Goal: Task Accomplishment & Management: Use online tool/utility

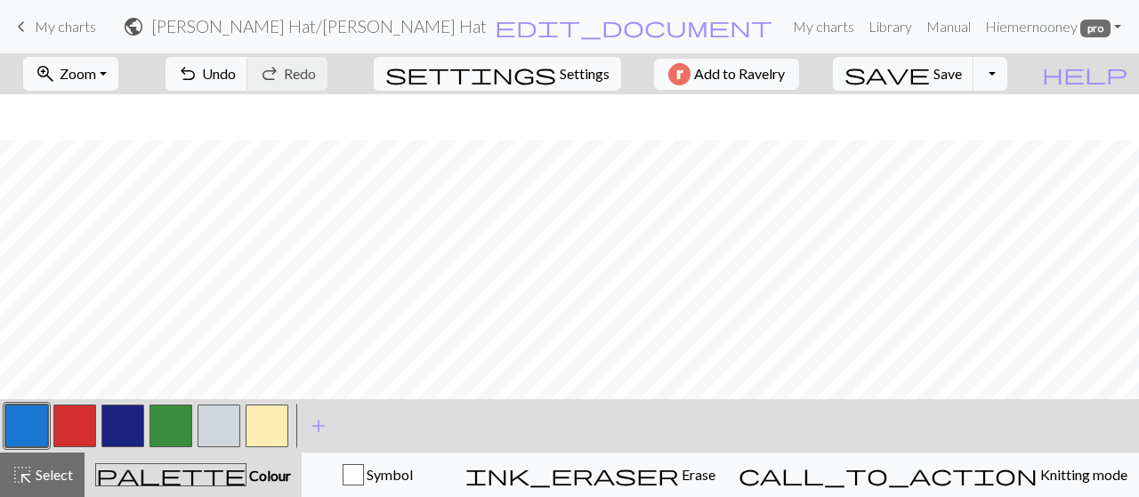
scroll to position [2484, 0]
click at [227, 422] on button "button" at bounding box center [219, 426] width 43 height 43
click at [119, 440] on button "button" at bounding box center [122, 426] width 43 height 43
click at [43, 421] on button "button" at bounding box center [26, 426] width 43 height 43
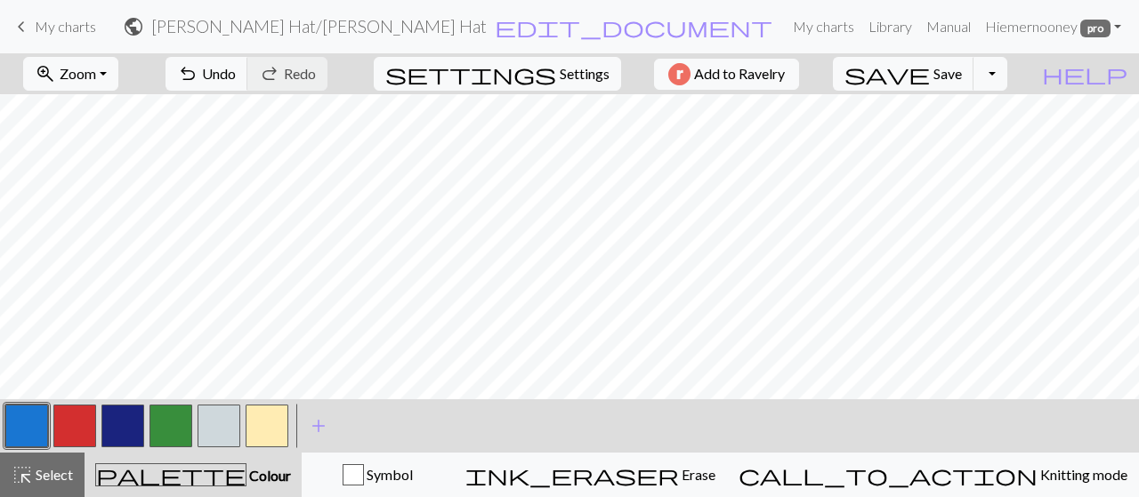
click at [210, 424] on button "button" at bounding box center [219, 426] width 43 height 43
click at [236, 77] on span "Undo" at bounding box center [219, 73] width 34 height 17
click at [133, 413] on button "button" at bounding box center [122, 426] width 43 height 43
click at [219, 423] on button "button" at bounding box center [219, 426] width 43 height 43
click at [117, 437] on button "button" at bounding box center [122, 426] width 43 height 43
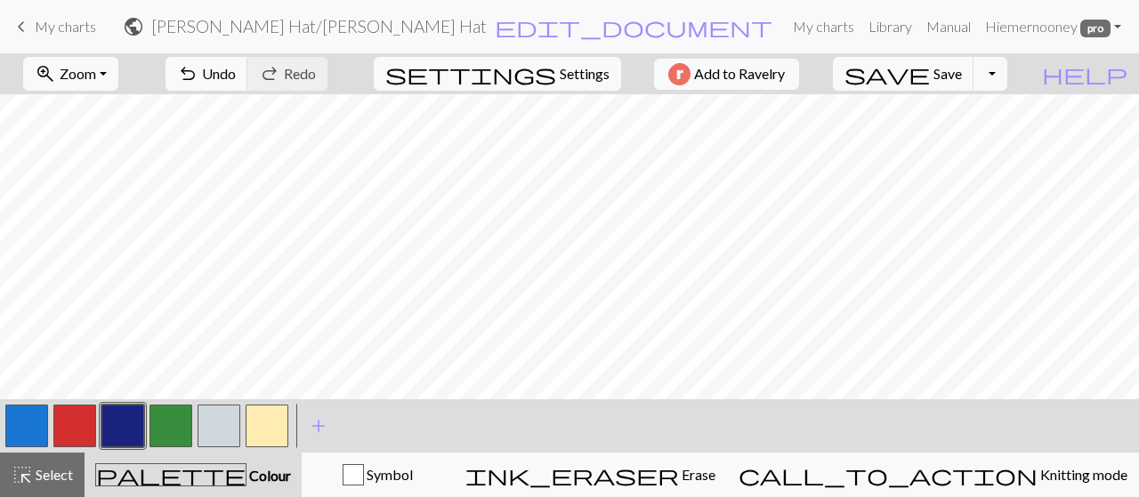
click at [251, 415] on button "button" at bounding box center [267, 426] width 43 height 43
click at [230, 421] on button "button" at bounding box center [219, 426] width 43 height 43
click at [122, 426] on button "button" at bounding box center [122, 426] width 43 height 43
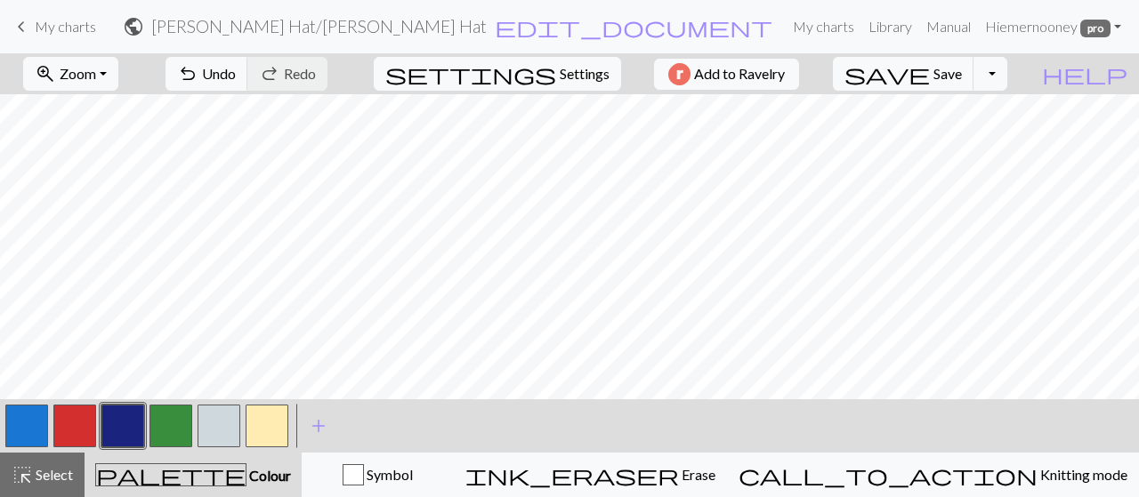
click at [231, 420] on button "button" at bounding box center [219, 426] width 43 height 43
drag, startPoint x: 37, startPoint y: 426, endPoint x: 99, endPoint y: 398, distance: 67.7
click at [37, 424] on button "button" at bounding box center [26, 426] width 43 height 43
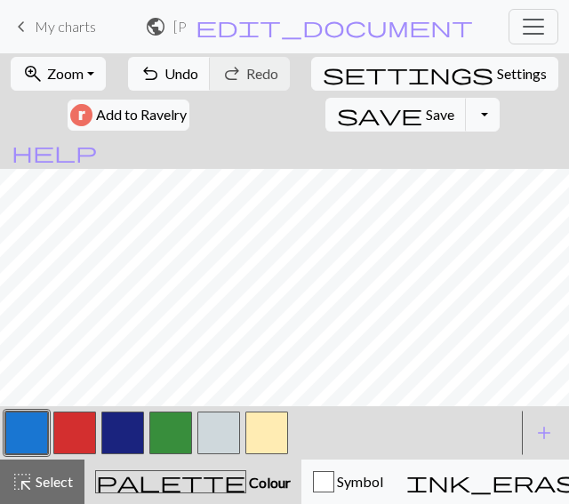
click at [38, 434] on button "button" at bounding box center [26, 433] width 43 height 43
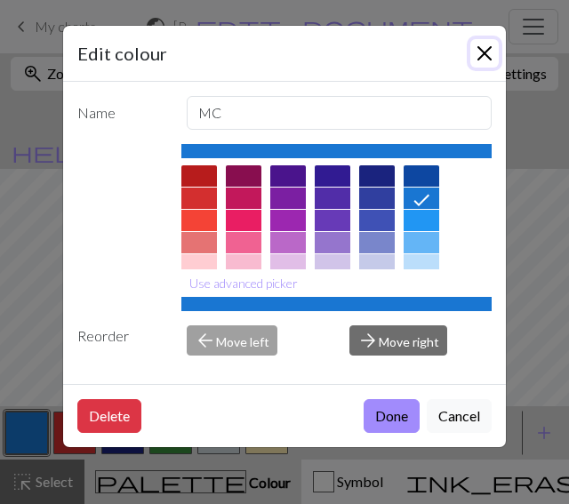
click at [485, 52] on button "Close" at bounding box center [485, 53] width 28 height 28
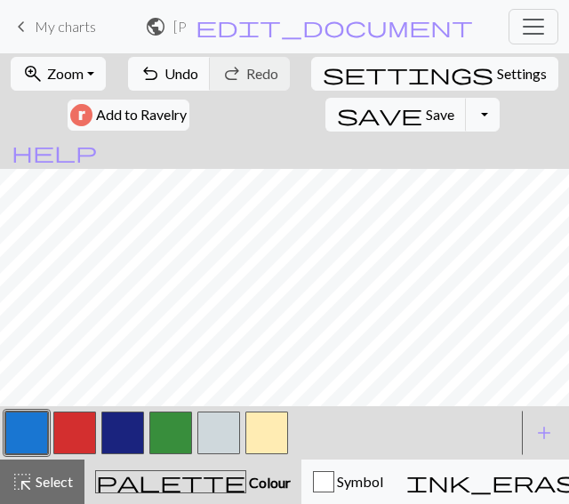
click at [219, 433] on button "button" at bounding box center [219, 433] width 43 height 43
drag, startPoint x: 117, startPoint y: 429, endPoint x: 165, endPoint y: 398, distance: 56.5
click at [121, 424] on button "button" at bounding box center [122, 433] width 43 height 43
click at [213, 439] on button "button" at bounding box center [219, 433] width 43 height 43
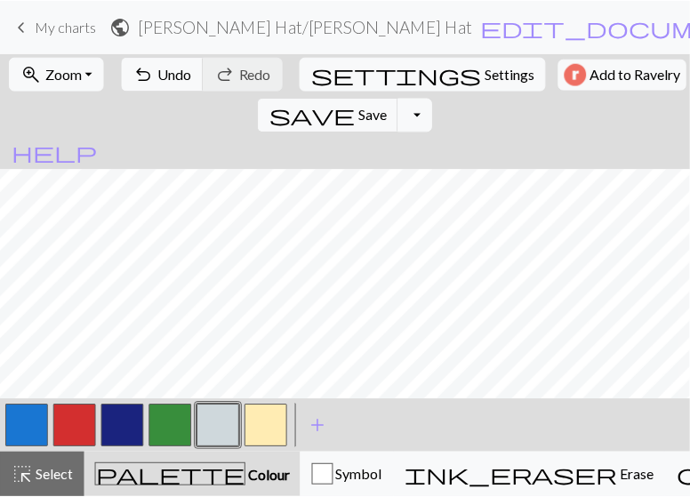
scroll to position [2306, 0]
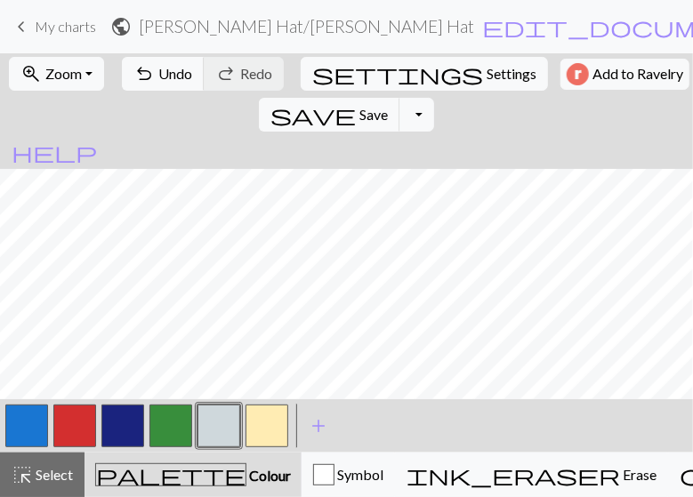
click at [143, 446] on button "button" at bounding box center [122, 426] width 43 height 43
click at [215, 427] on button "button" at bounding box center [219, 426] width 43 height 43
click at [122, 433] on button "button" at bounding box center [122, 426] width 43 height 43
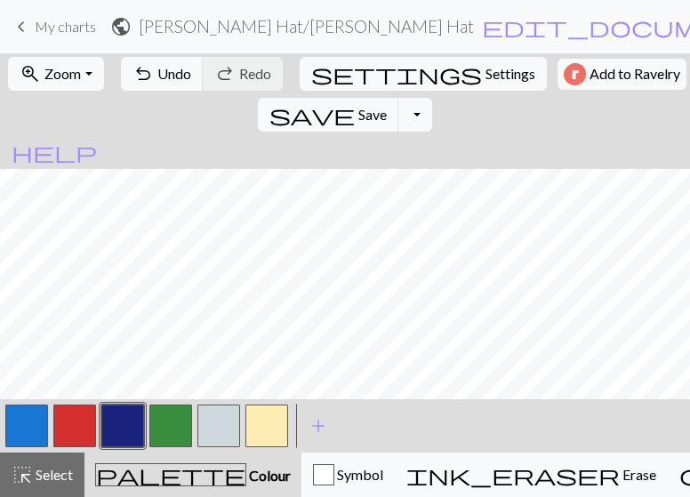
scroll to position [2217, 0]
click at [215, 434] on button "button" at bounding box center [219, 426] width 43 height 43
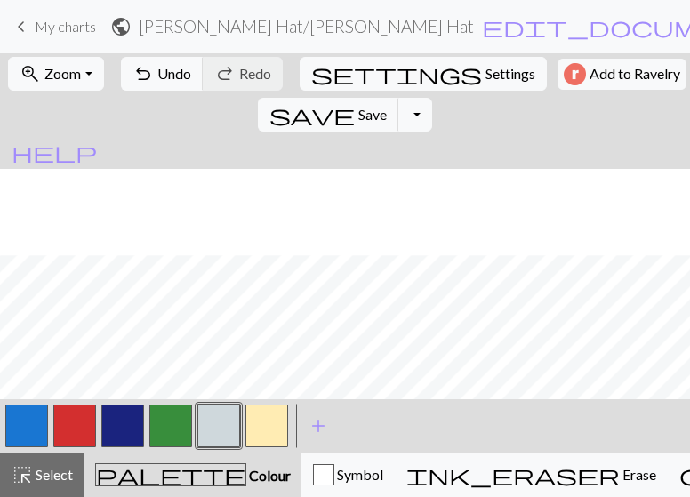
scroll to position [2306, 0]
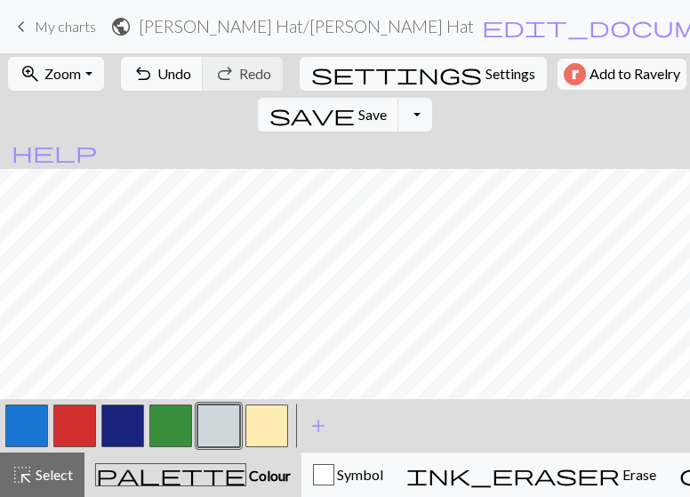
click at [33, 432] on button "button" at bounding box center [26, 426] width 43 height 43
click at [486, 75] on span "Settings" at bounding box center [511, 73] width 50 height 21
select select "aran"
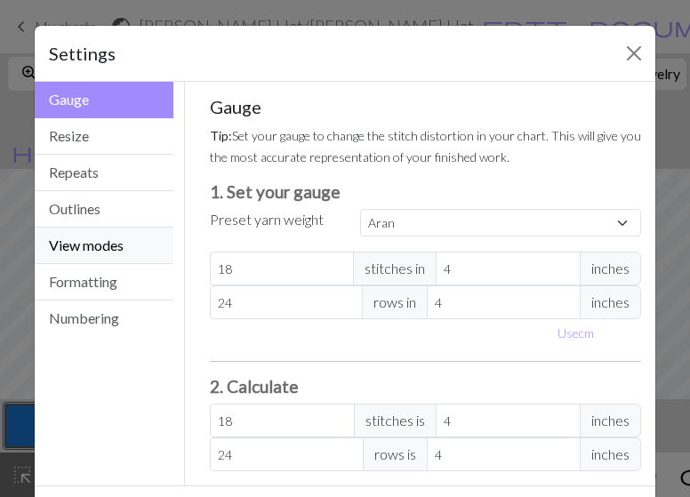
click at [110, 246] on button "View modes" at bounding box center [104, 246] width 139 height 36
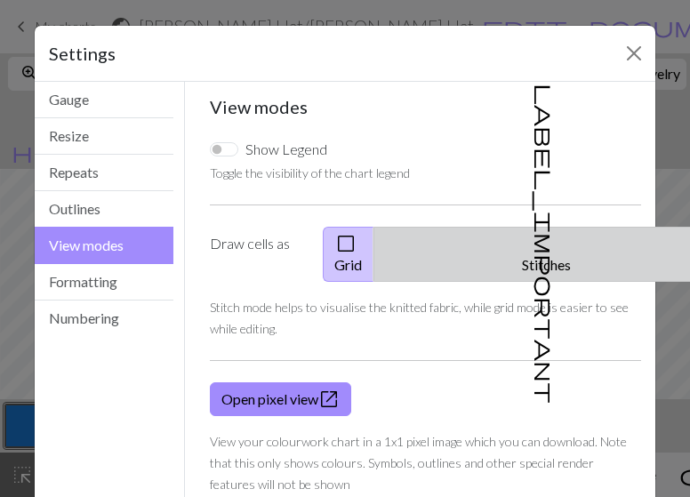
click at [538, 245] on button "label_important Stitches" at bounding box center [547, 254] width 347 height 55
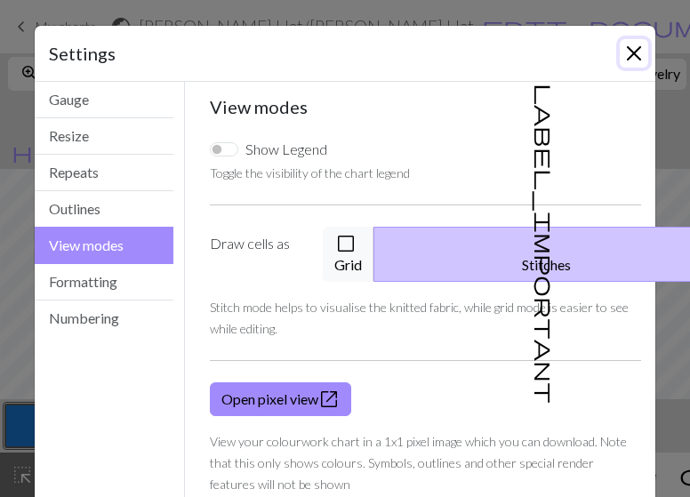
click at [633, 45] on button "Close" at bounding box center [634, 53] width 28 height 28
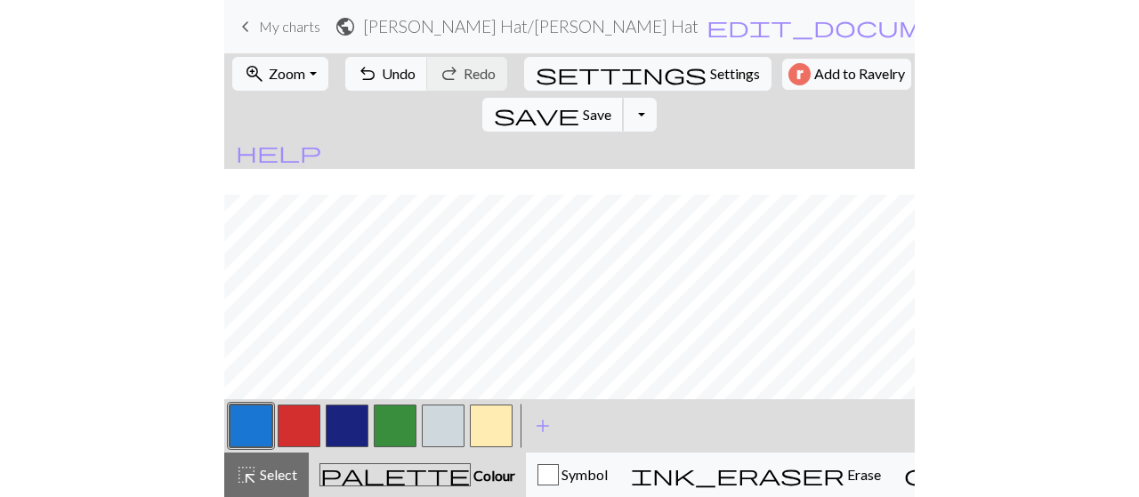
scroll to position [2242, 3]
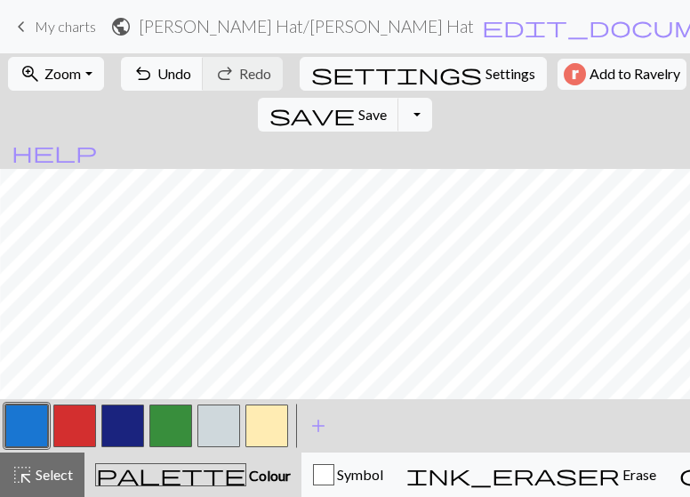
click at [120, 430] on button "button" at bounding box center [122, 426] width 43 height 43
click at [221, 418] on button "button" at bounding box center [219, 426] width 43 height 43
click at [126, 428] on button "button" at bounding box center [122, 426] width 43 height 43
click at [174, 72] on span "Undo" at bounding box center [174, 73] width 34 height 17
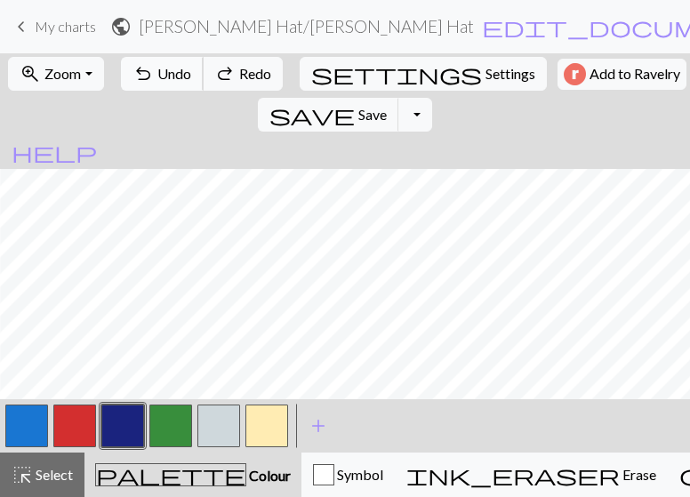
click at [174, 72] on span "Undo" at bounding box center [174, 73] width 34 height 17
click at [235, 419] on button "button" at bounding box center [219, 426] width 43 height 43
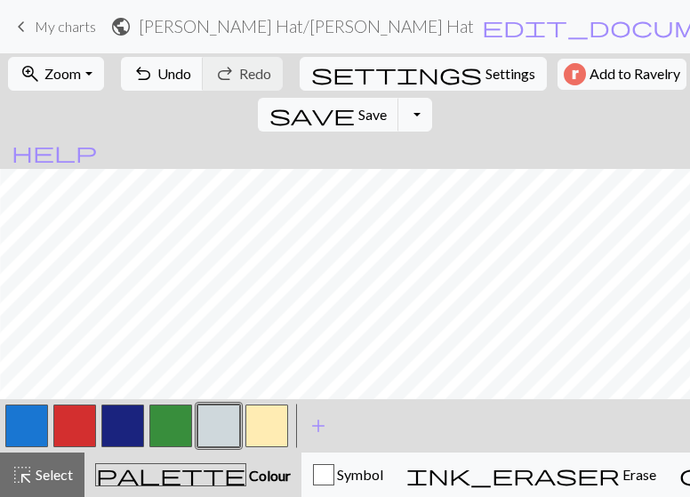
click at [134, 410] on button "button" at bounding box center [122, 426] width 43 height 43
click at [219, 427] on button "button" at bounding box center [219, 426] width 43 height 43
click at [206, 416] on button "button" at bounding box center [219, 426] width 43 height 43
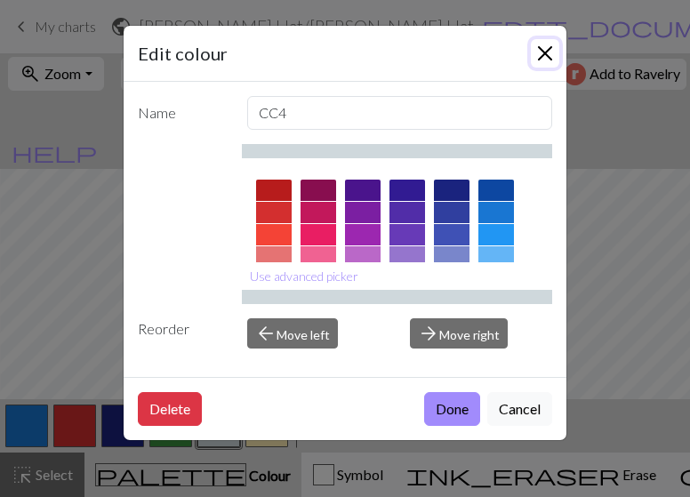
click at [545, 51] on button "Close" at bounding box center [545, 53] width 28 height 28
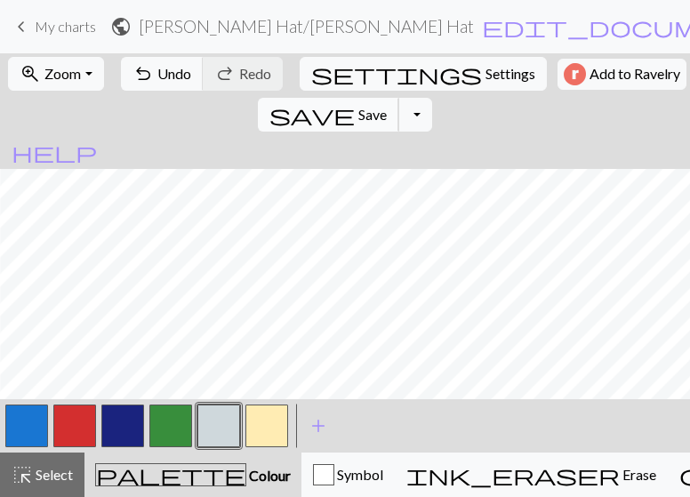
click at [355, 102] on span "save" at bounding box center [312, 114] width 85 height 25
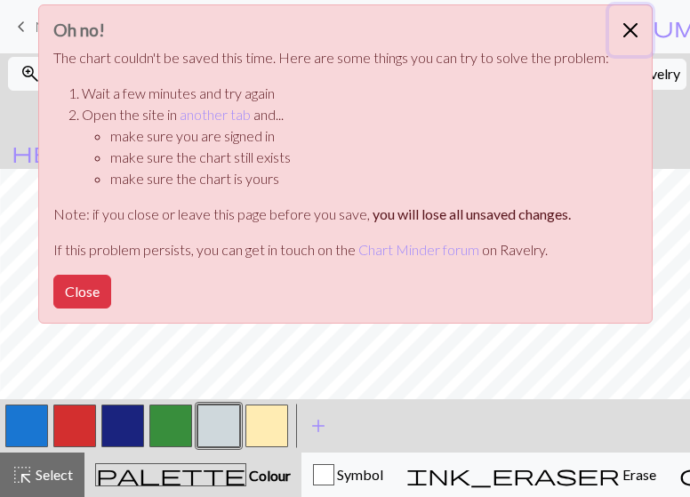
click at [628, 30] on button "Close" at bounding box center [630, 30] width 43 height 50
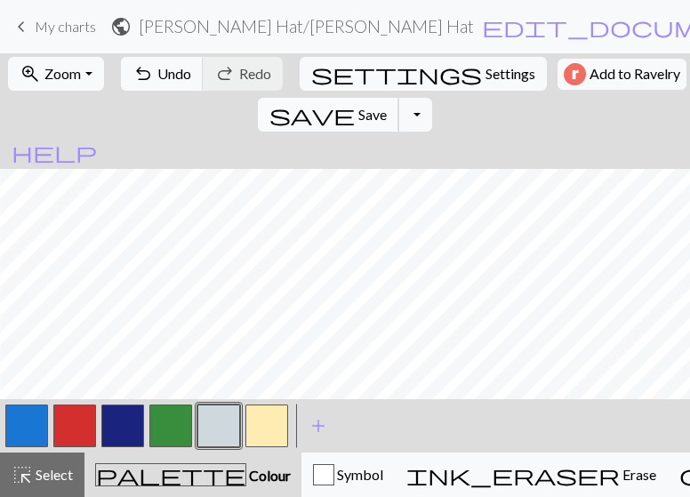
click at [387, 106] on span "Save" at bounding box center [373, 114] width 28 height 17
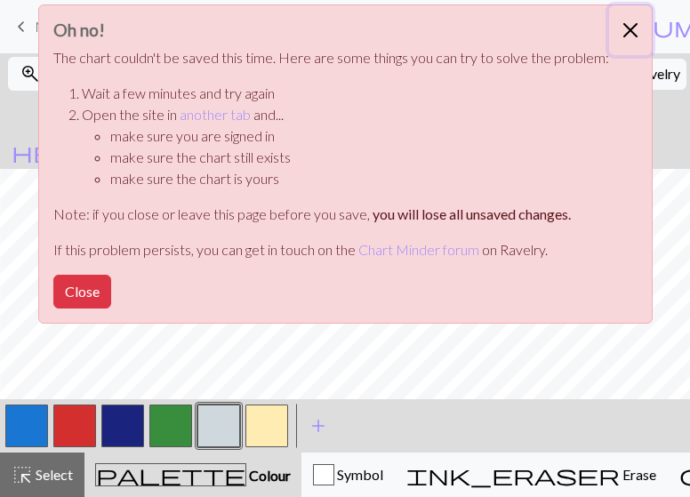
click at [623, 31] on button "Close" at bounding box center [630, 30] width 43 height 50
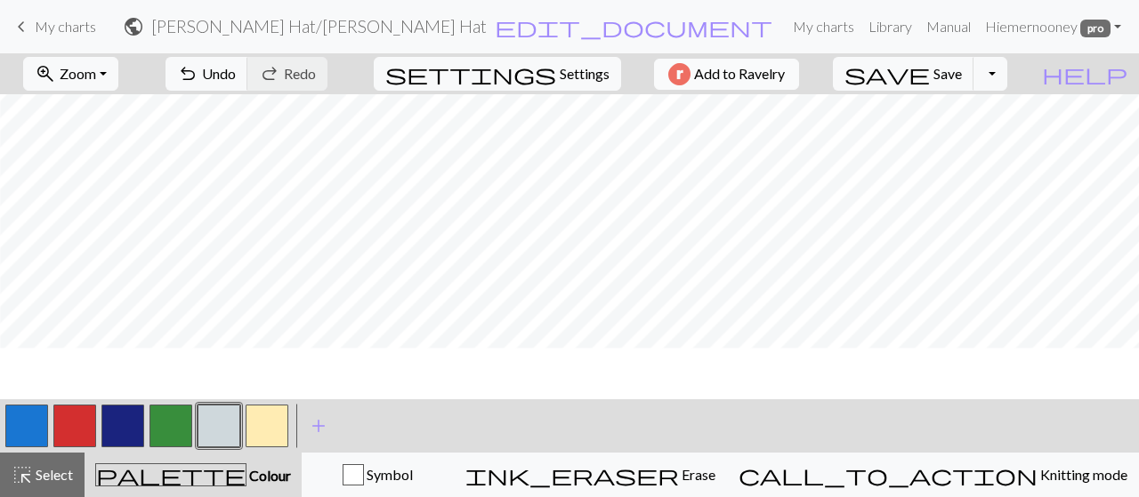
scroll to position [2268, 3]
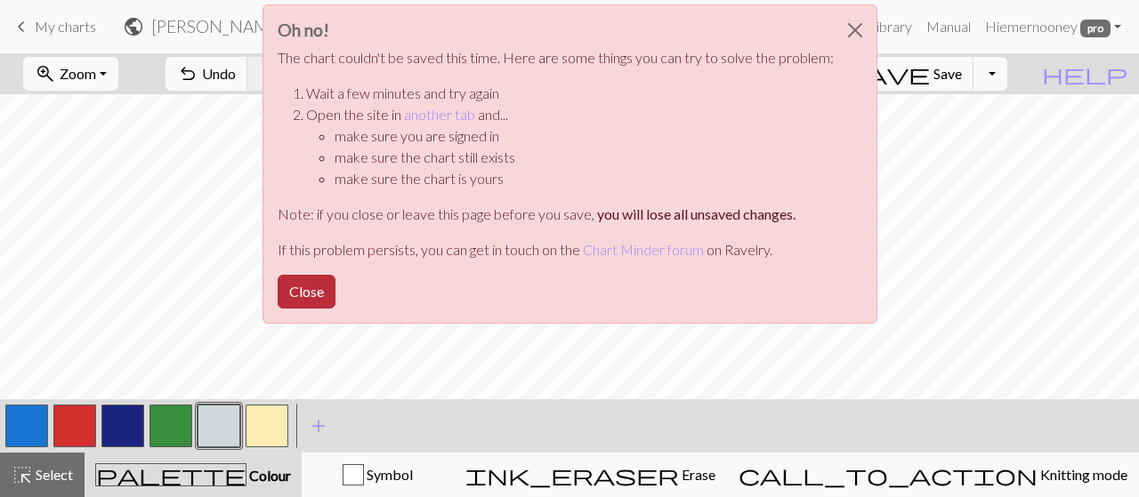
click at [304, 296] on button "Close" at bounding box center [307, 292] width 58 height 34
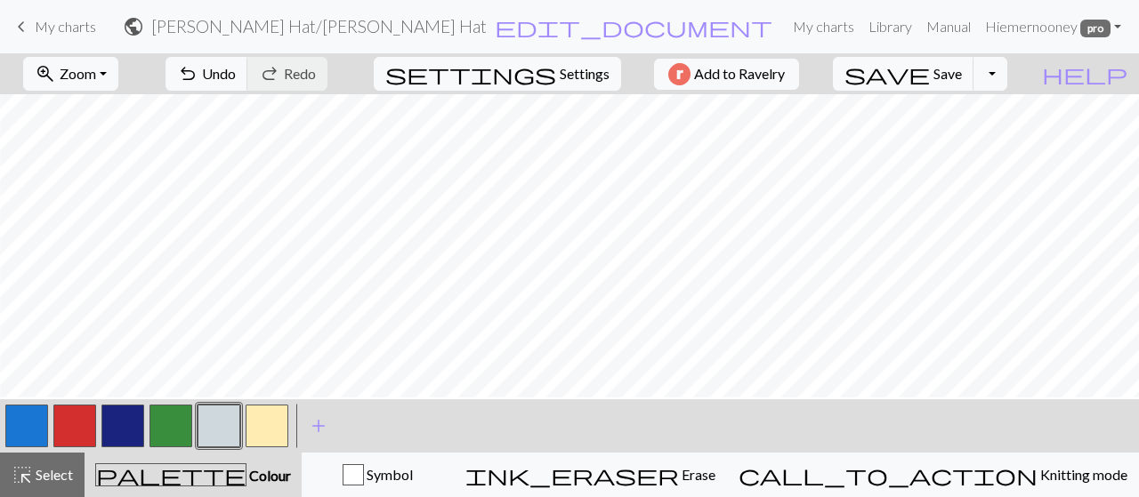
scroll to position [1975, 3]
click at [57, 435] on button "button" at bounding box center [74, 426] width 43 height 43
click at [209, 424] on button "button" at bounding box center [219, 426] width 43 height 43
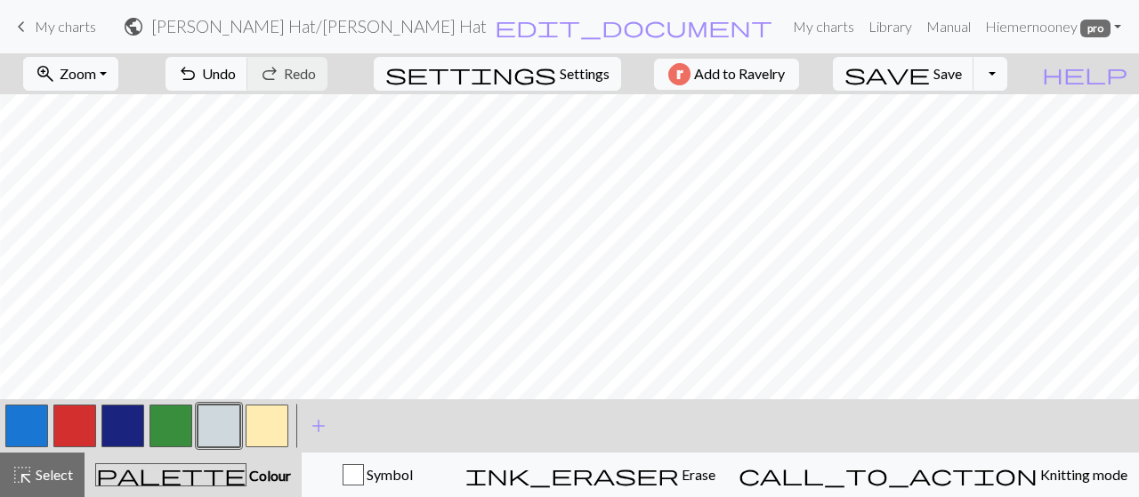
click at [83, 425] on button "button" at bounding box center [74, 426] width 43 height 43
click at [219, 423] on button "button" at bounding box center [219, 426] width 43 height 43
click at [82, 423] on button "button" at bounding box center [74, 426] width 43 height 43
click at [227, 416] on button "button" at bounding box center [219, 426] width 43 height 43
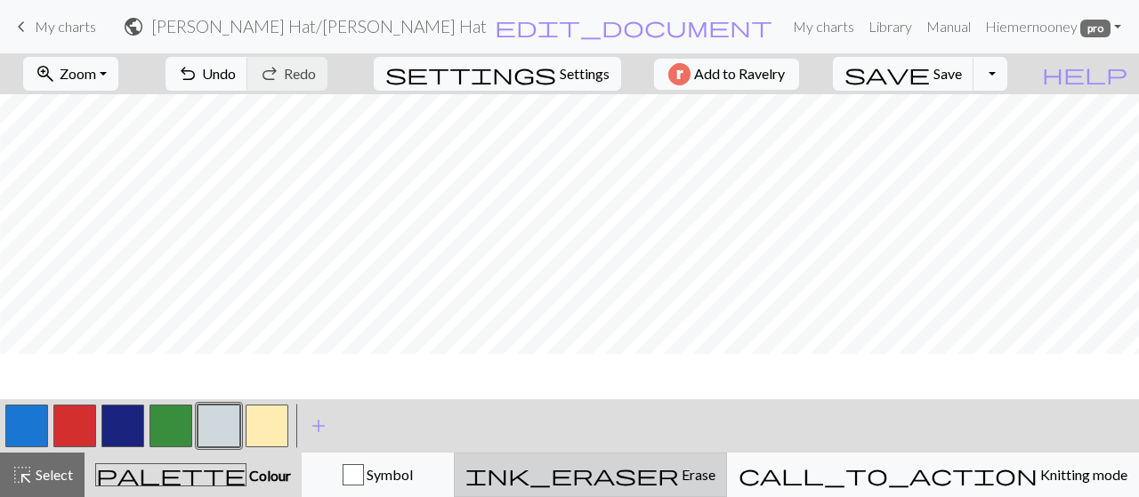
scroll to position [2005, 3]
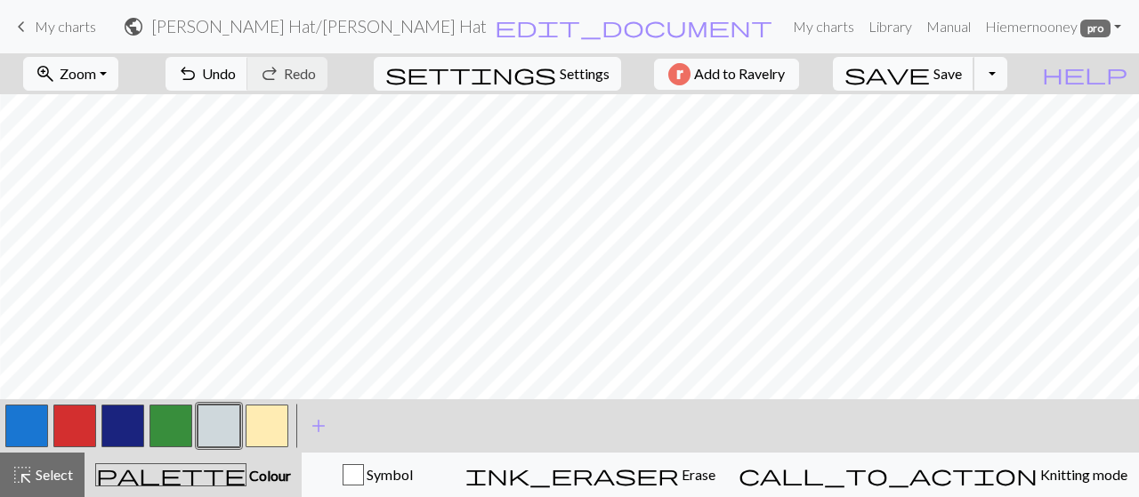
drag, startPoint x: 782, startPoint y: 496, endPoint x: 963, endPoint y: 79, distance: 454.7
click at [930, 79] on span "save" at bounding box center [886, 73] width 85 height 25
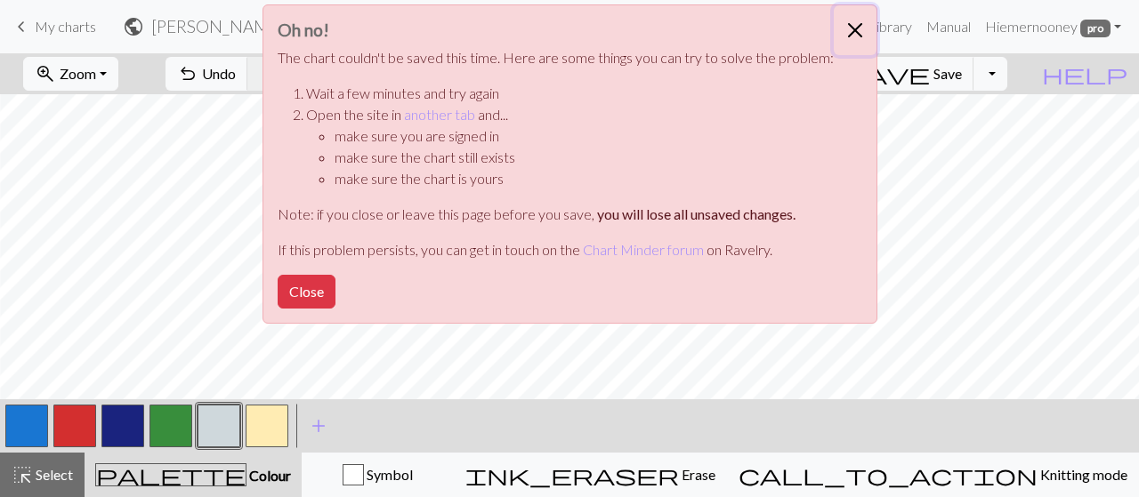
click at [847, 35] on button "Close" at bounding box center [855, 30] width 43 height 50
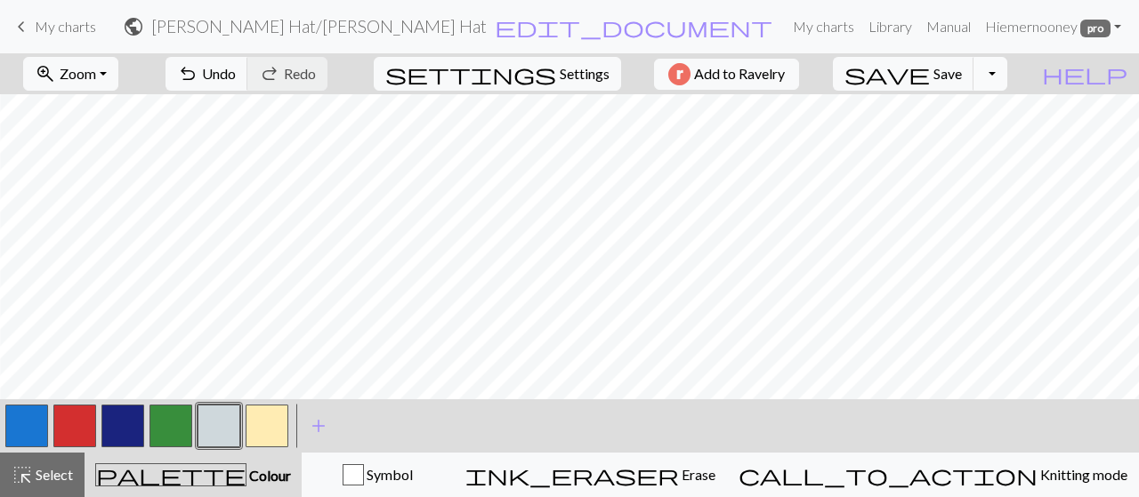
click at [1007, 77] on button "Toggle Dropdown" at bounding box center [990, 74] width 34 height 34
click at [1006, 109] on button "file_copy Save a copy" at bounding box center [860, 112] width 294 height 28
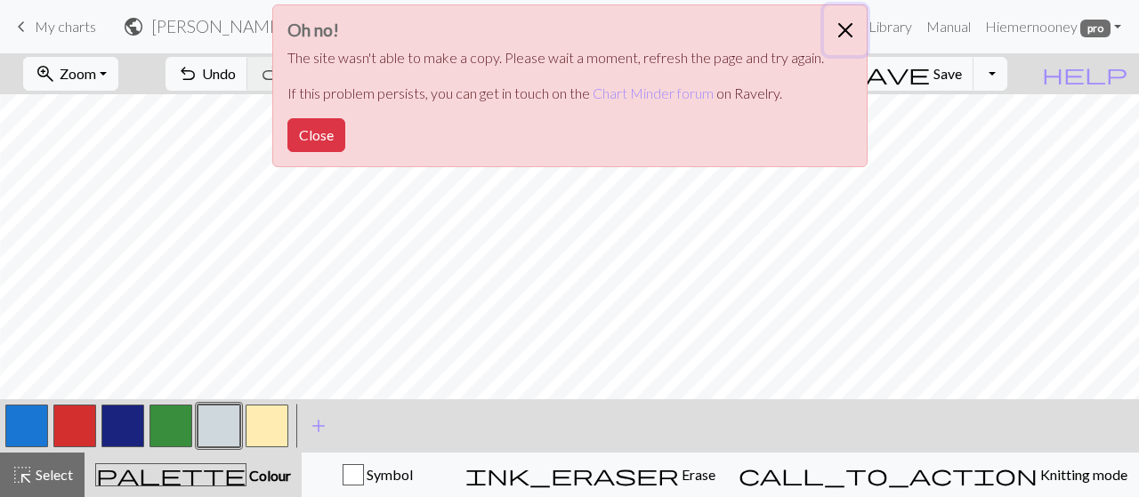
click at [843, 34] on button "Close" at bounding box center [845, 30] width 43 height 50
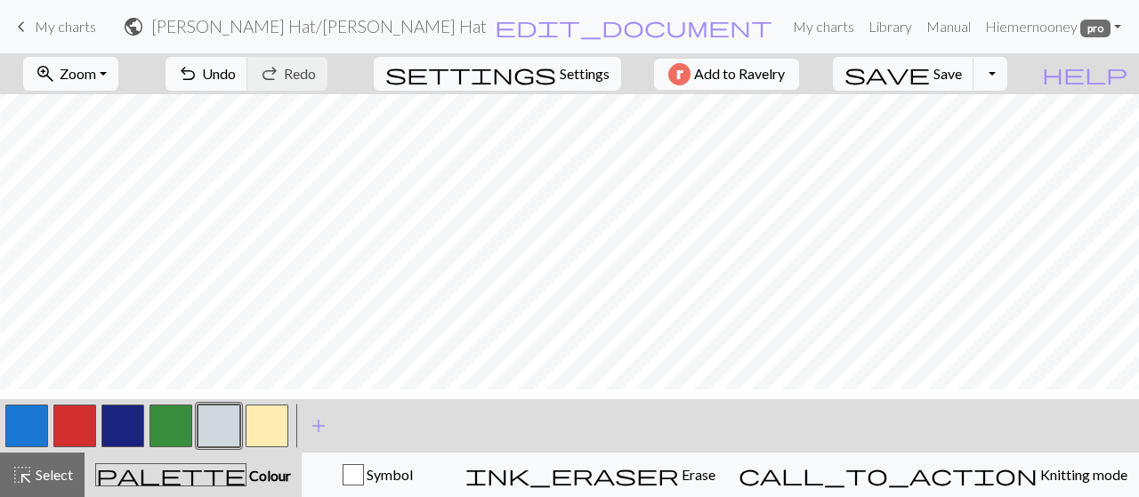
scroll to position [1995, 3]
click at [840, 25] on link "My charts" at bounding box center [824, 27] width 76 height 36
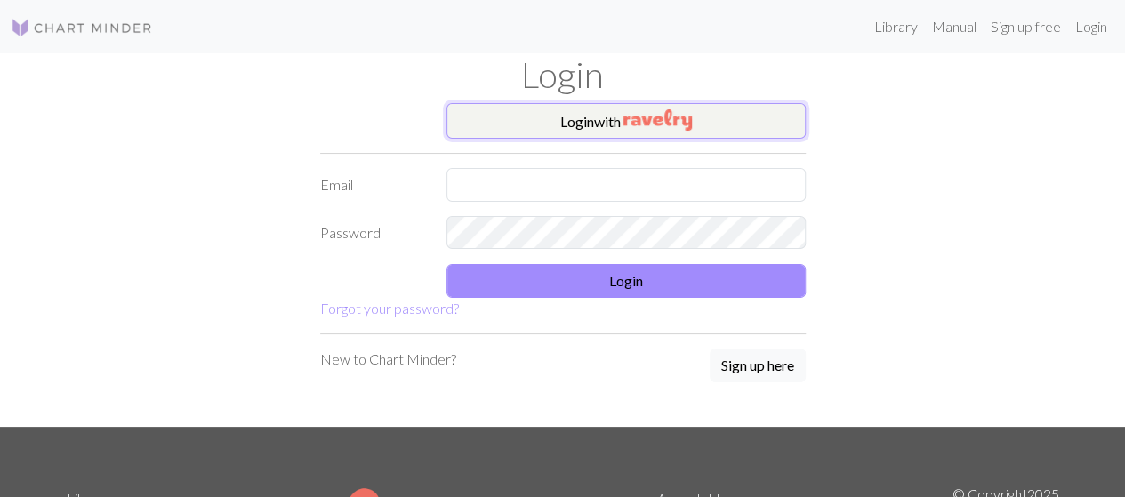
click at [607, 133] on button "Login with" at bounding box center [626, 121] width 359 height 36
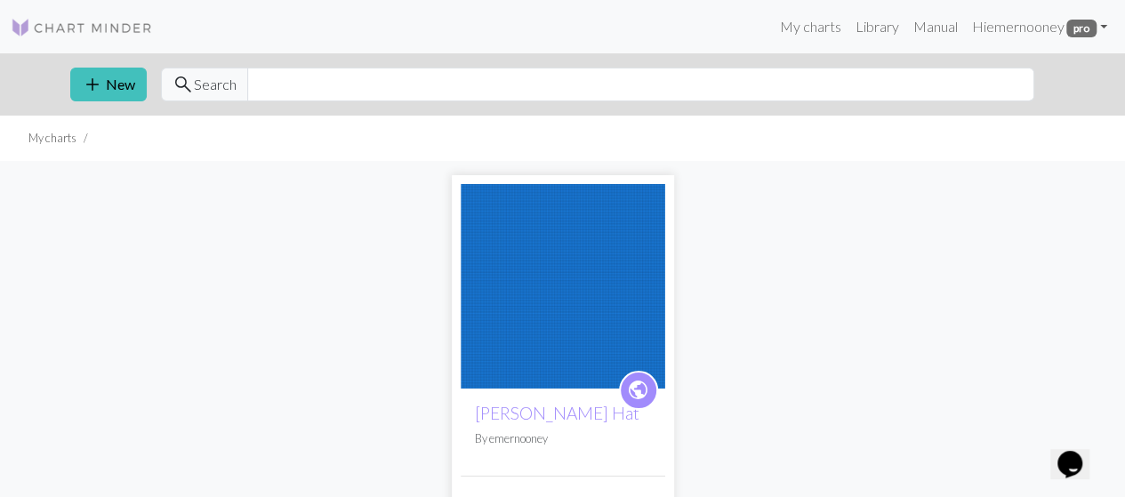
click at [613, 277] on img at bounding box center [563, 286] width 205 height 205
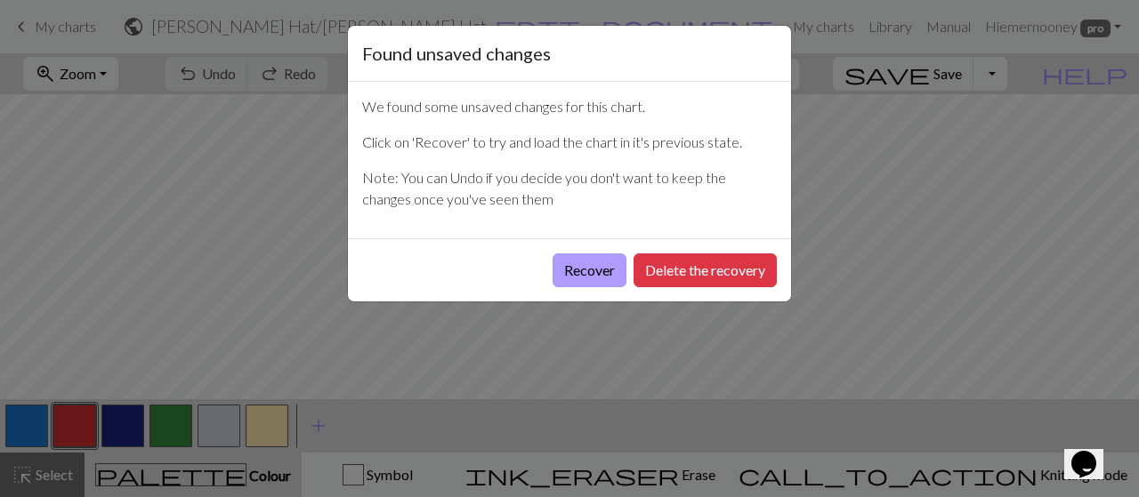
click at [584, 275] on button "Recover" at bounding box center [590, 271] width 74 height 34
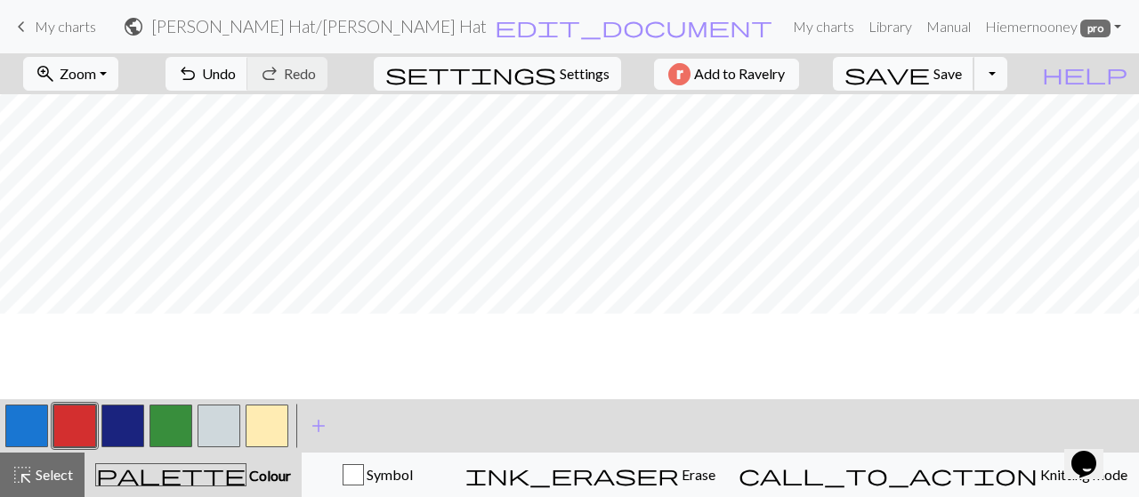
scroll to position [2190, 0]
click at [968, 72] on button "save Save Save" at bounding box center [903, 74] width 141 height 34
